Goal: Find specific page/section: Find specific page/section

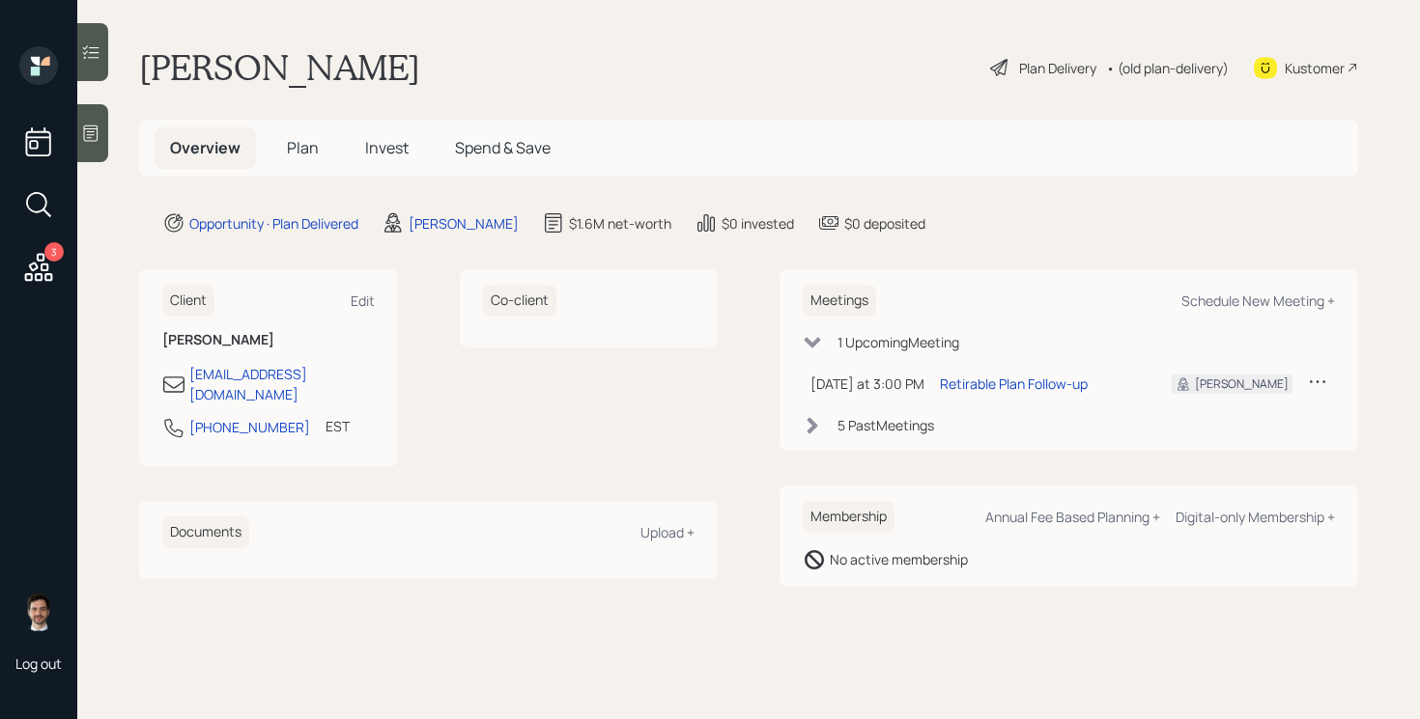
click at [295, 156] on span "Plan" at bounding box center [303, 147] width 32 height 21
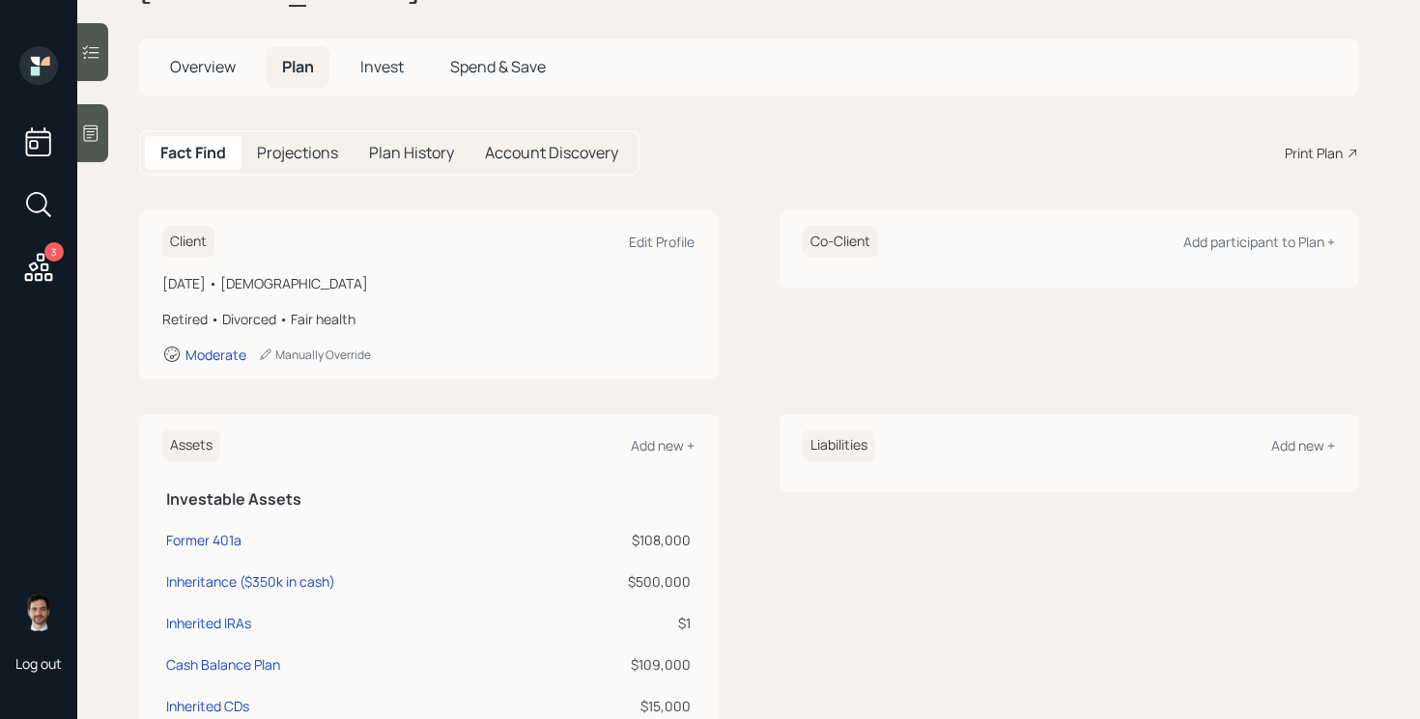
scroll to position [328, 0]
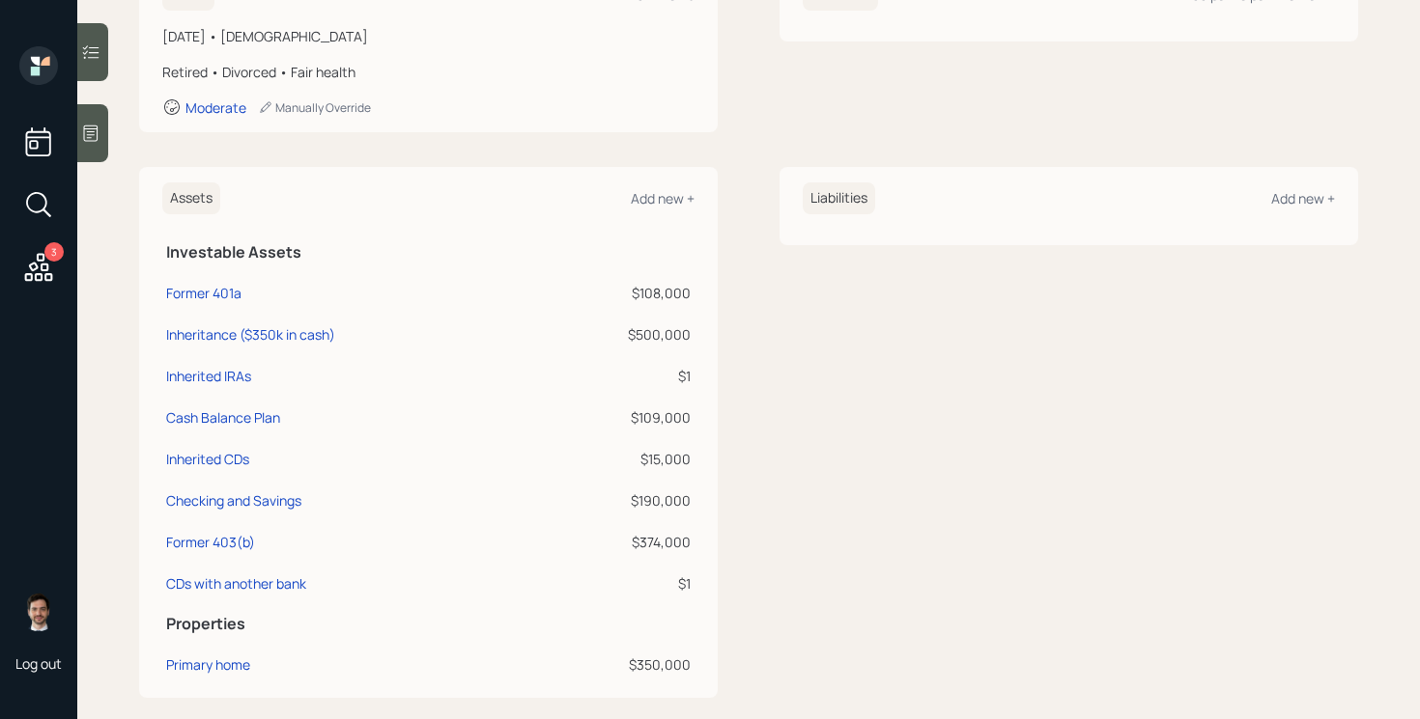
click at [729, 148] on div "Client Edit Profile [DATE] • [DEMOGRAPHIC_DATA] Retired • Divorced • Fair healt…" at bounding box center [748, 601] width 1219 height 1277
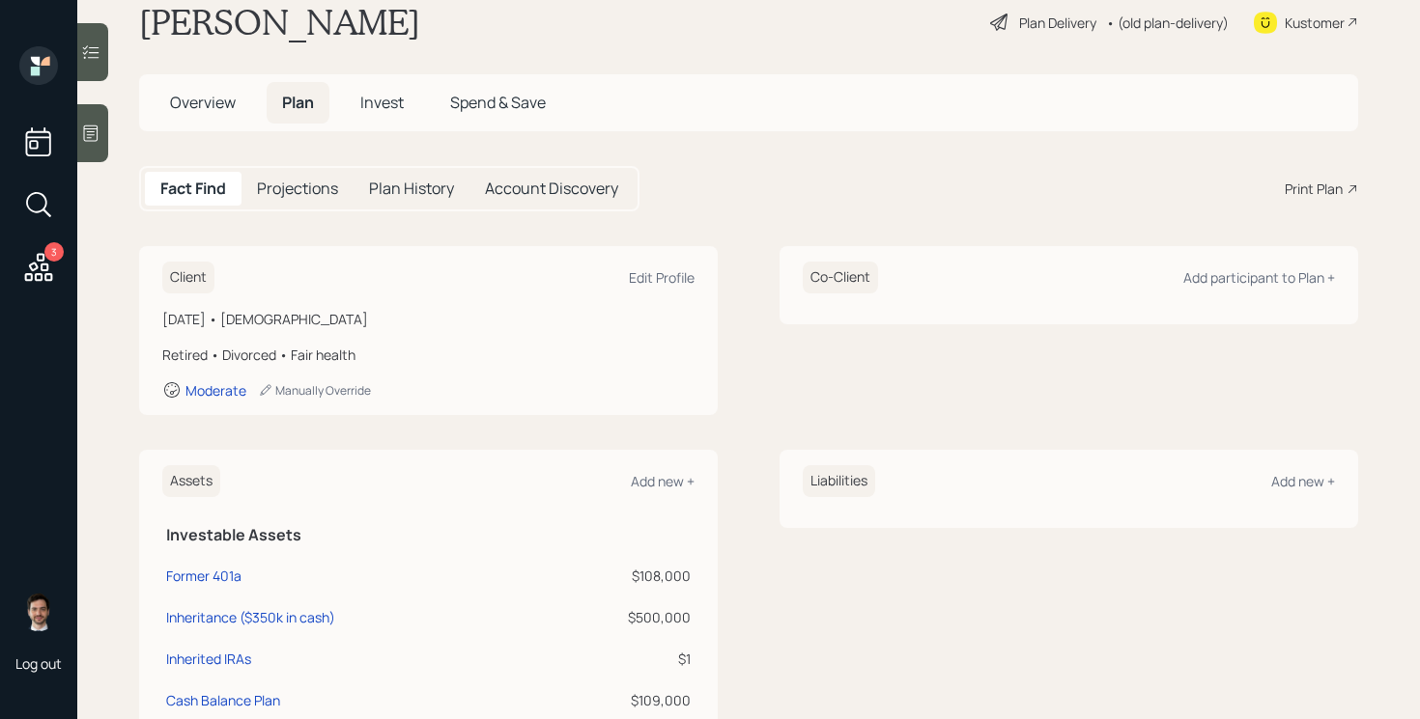
scroll to position [0, 0]
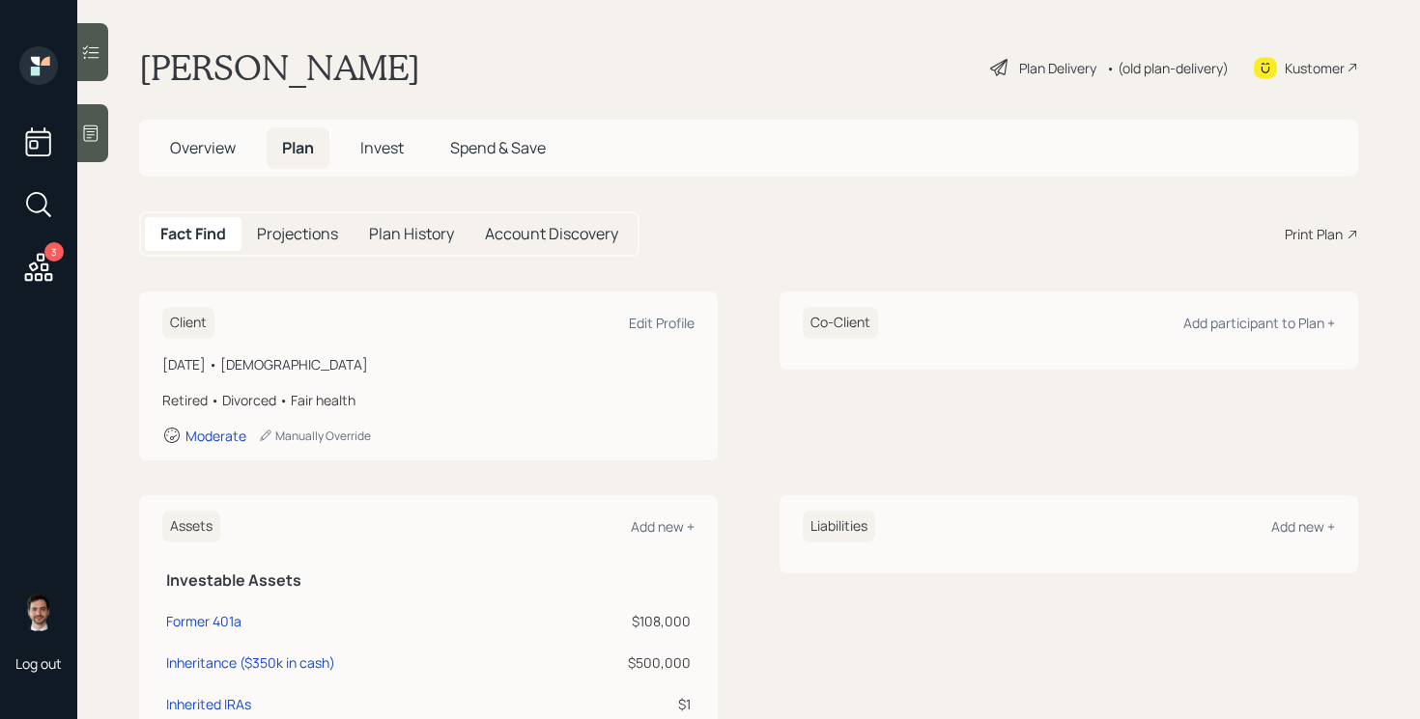
click at [705, 229] on div "Fact Find Projections Plan History Account Discovery Print Plan" at bounding box center [748, 233] width 1219 height 45
click at [313, 31] on main "[PERSON_NAME] Plan Delivery • (old plan-delivery) Kustomer Overview Plan Invest…" at bounding box center [748, 359] width 1342 height 719
